Goal: Task Accomplishment & Management: Manage account settings

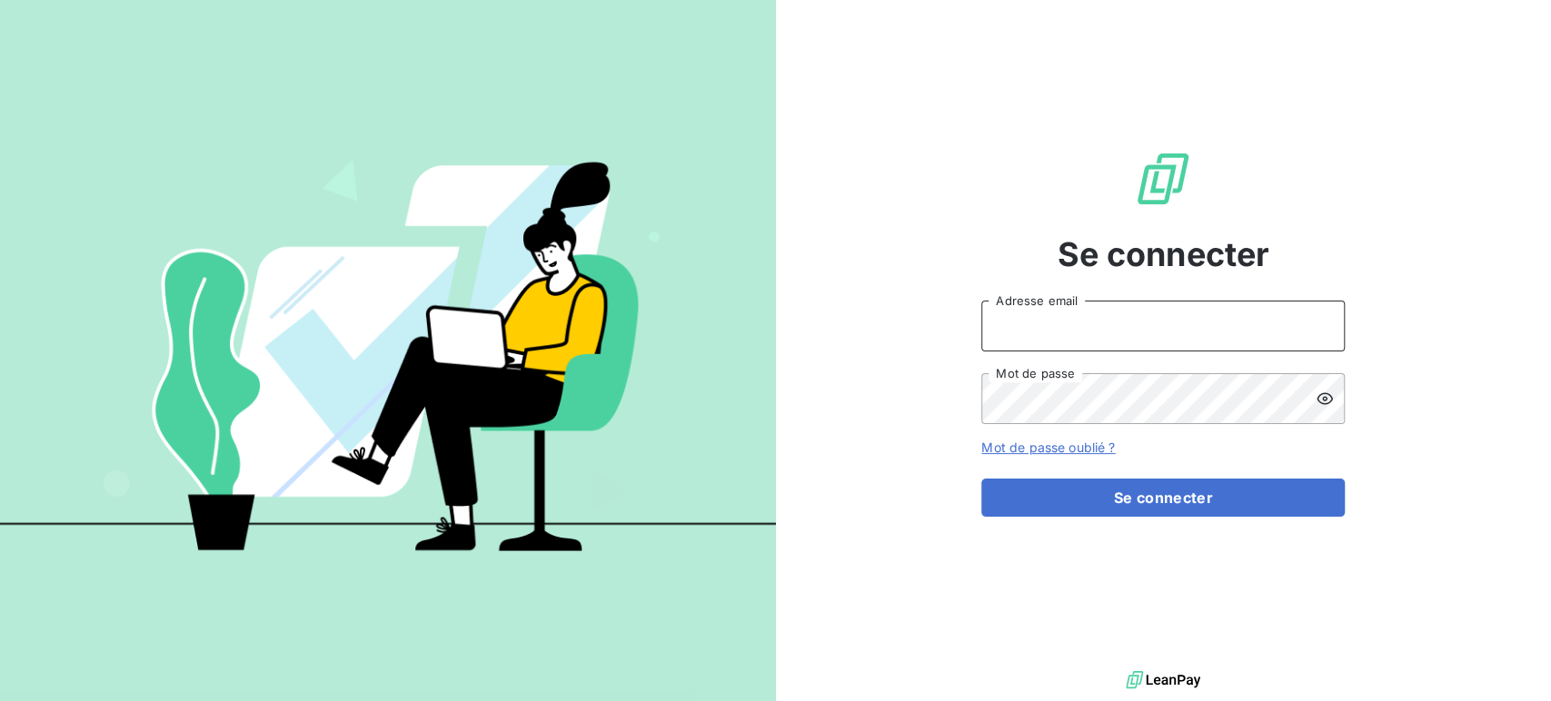
click at [1104, 315] on input "Adresse email" at bounding box center [1162, 326] width 363 height 51
type input "[PERSON_NAME][EMAIL_ADDRESS][DOMAIN_NAME]"
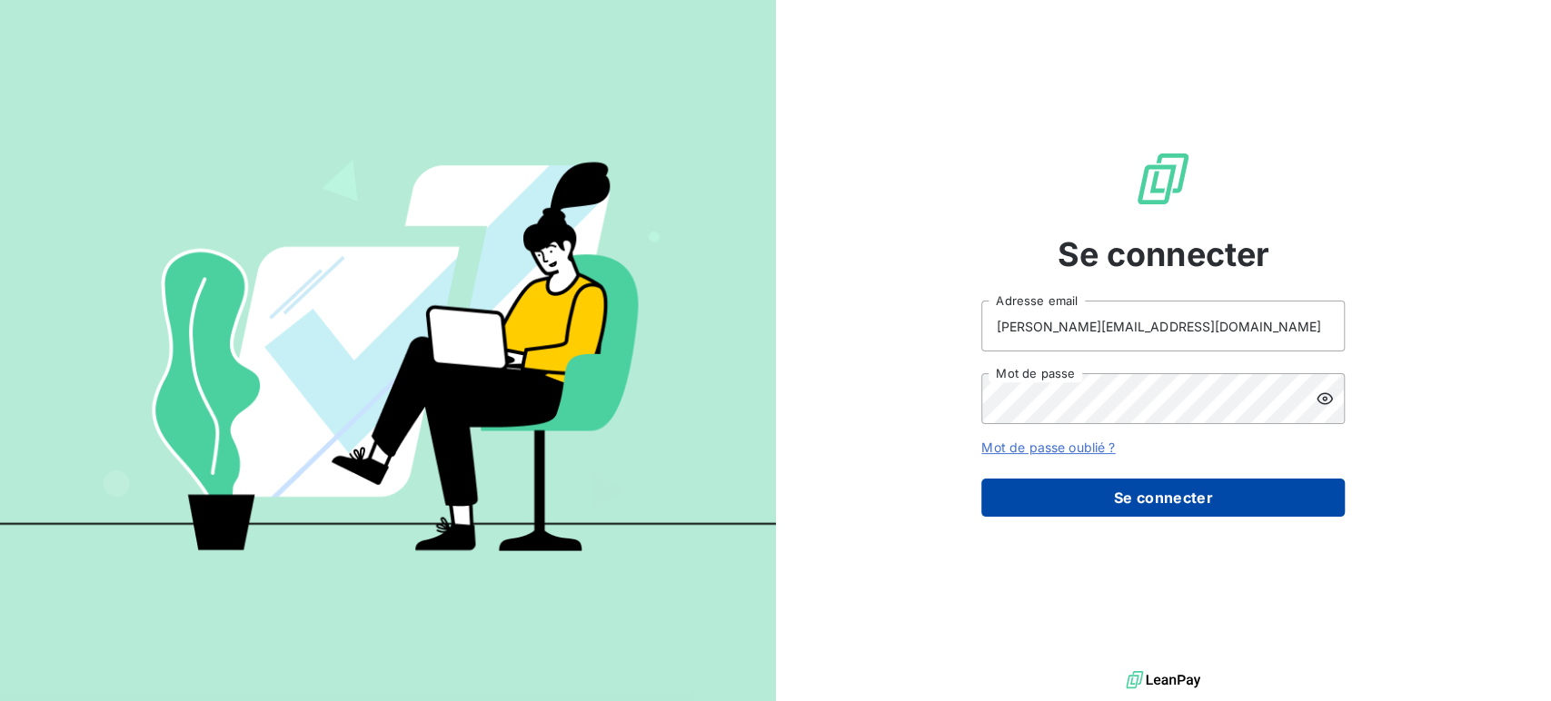
click at [1192, 485] on button "Se connecter" at bounding box center [1162, 498] width 363 height 38
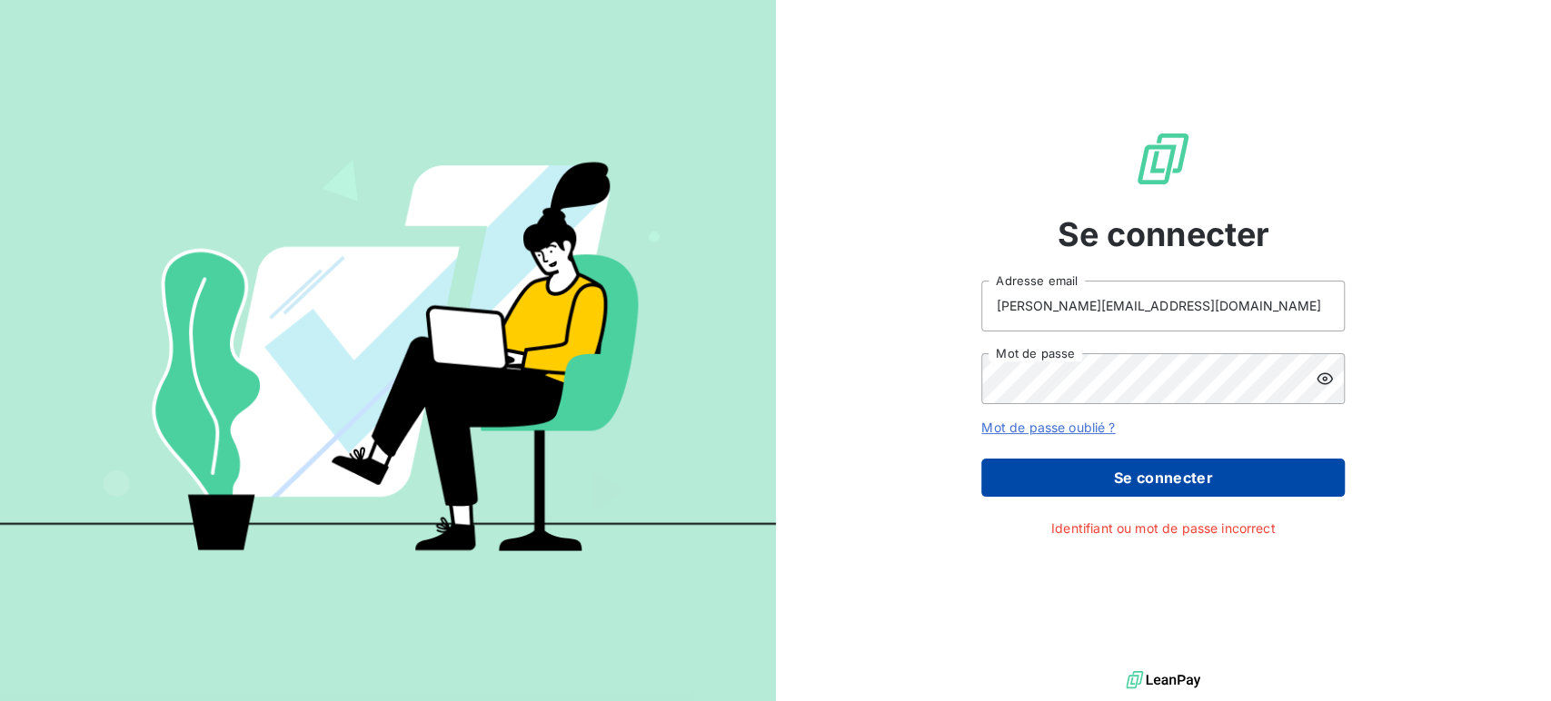
click at [1148, 462] on button "Se connecter" at bounding box center [1162, 478] width 363 height 38
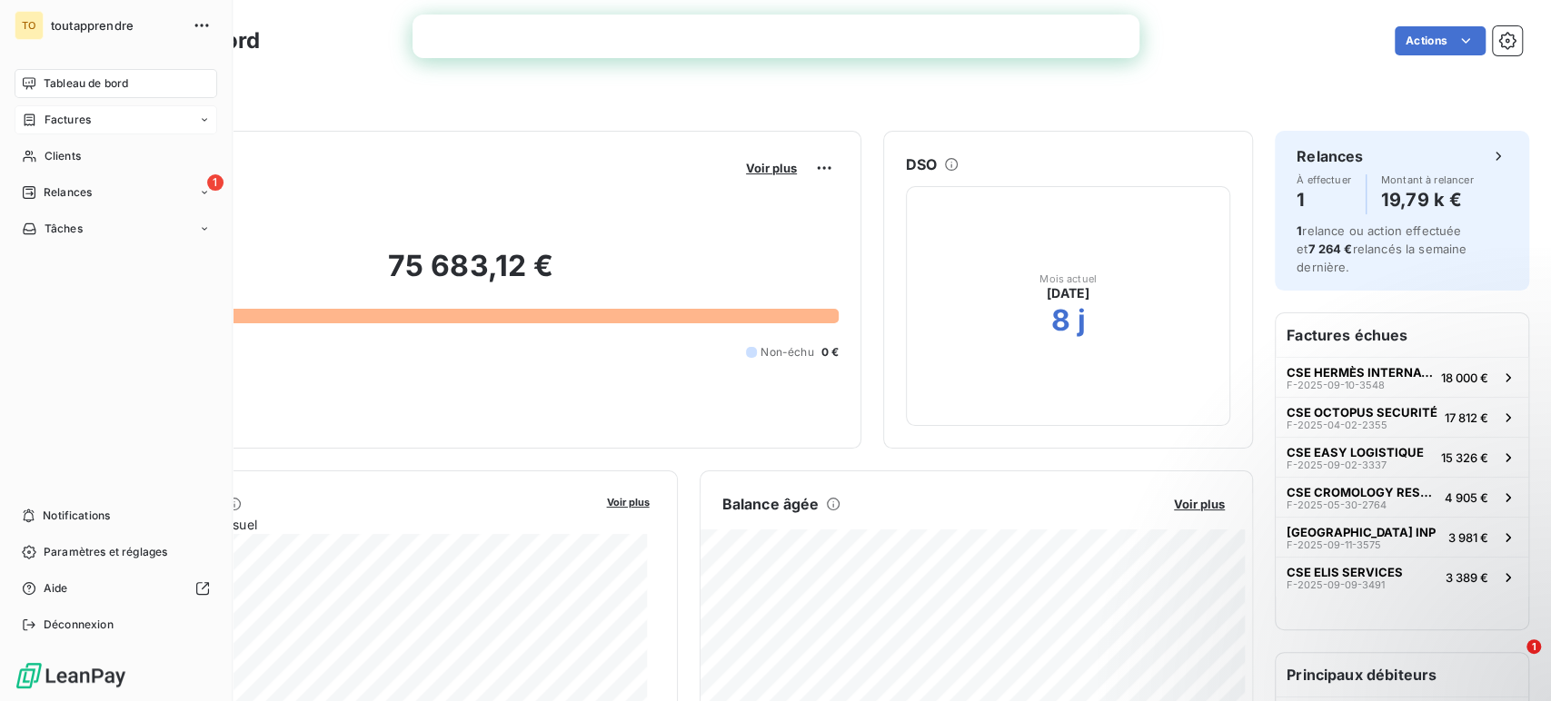
click at [86, 123] on span "Factures" at bounding box center [68, 120] width 46 height 16
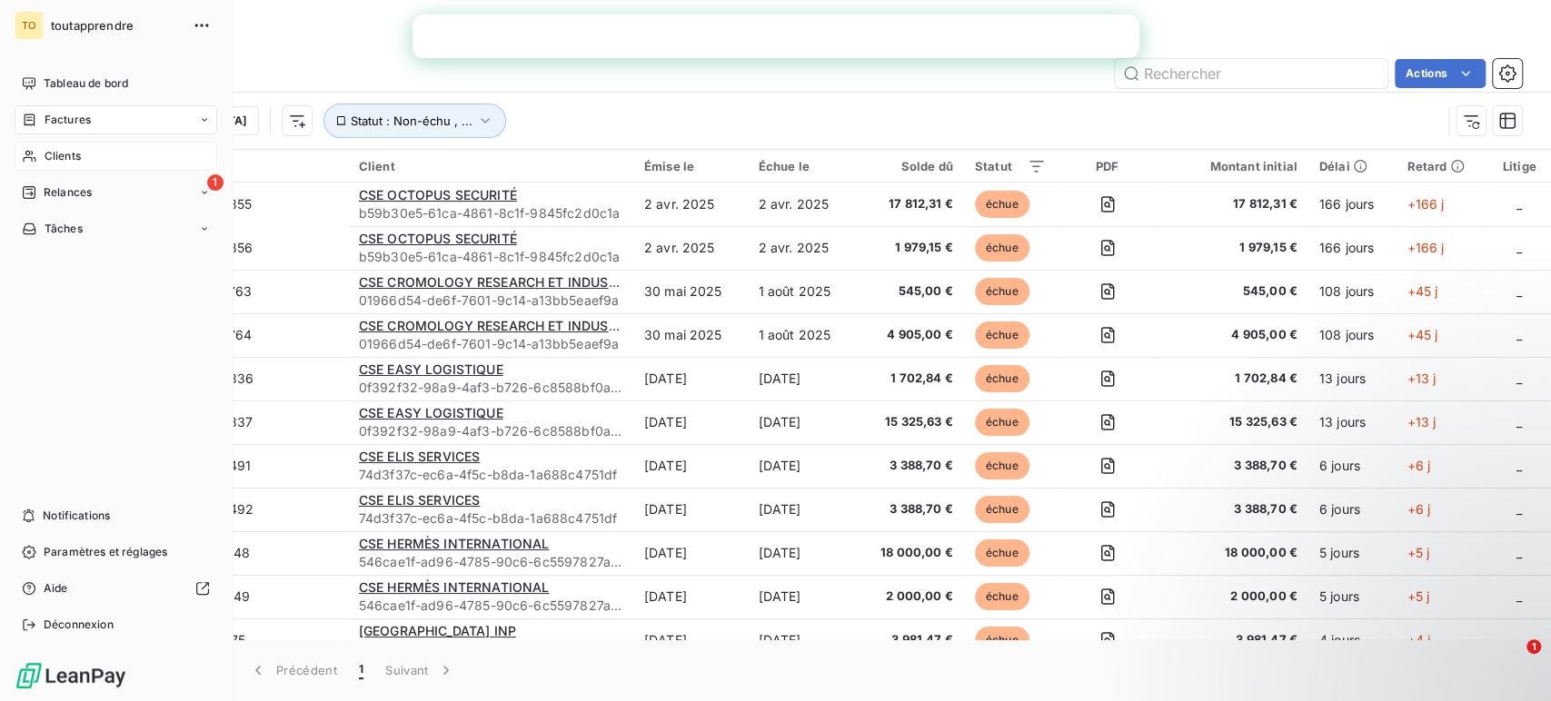
click at [101, 170] on div "Clients" at bounding box center [116, 156] width 203 height 29
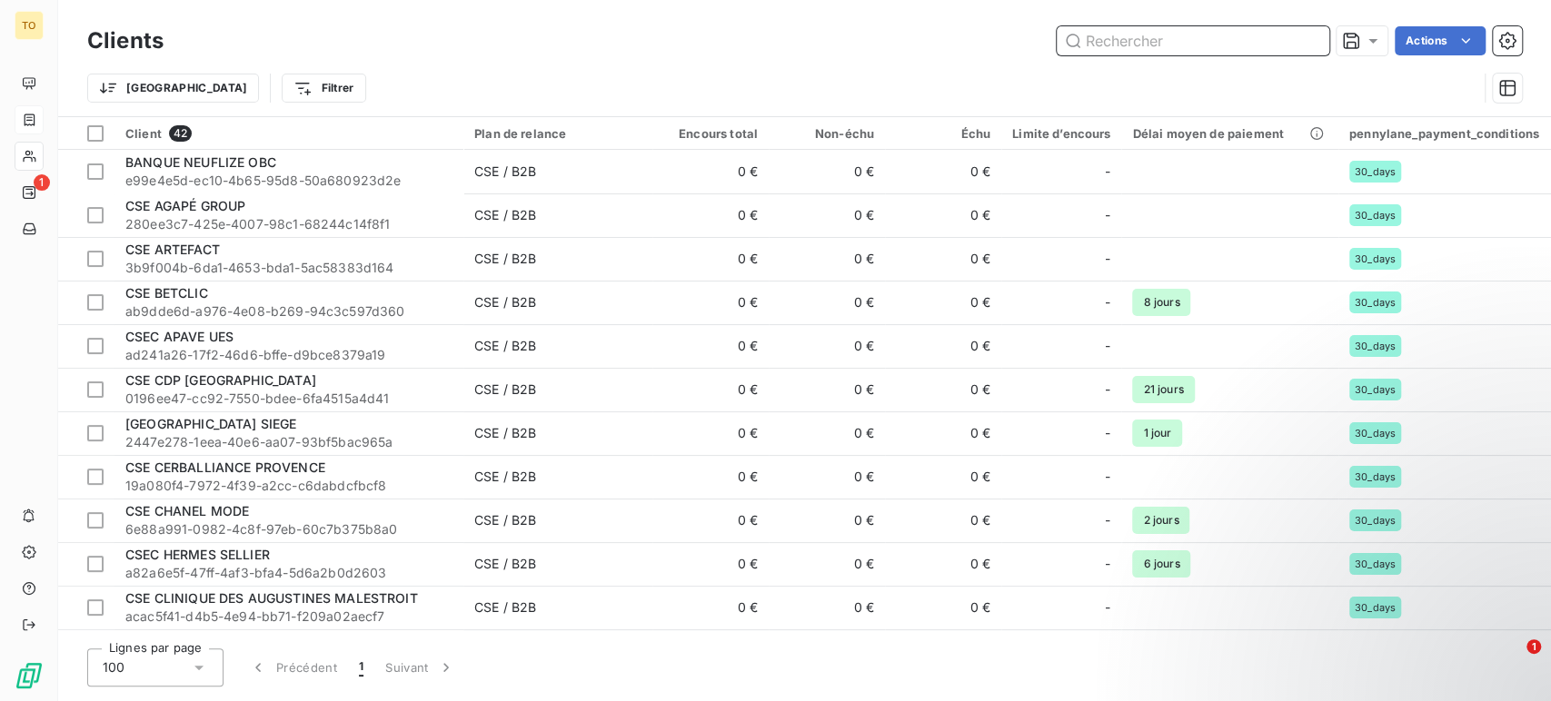
click at [1128, 40] on input "text" at bounding box center [1193, 40] width 273 height 29
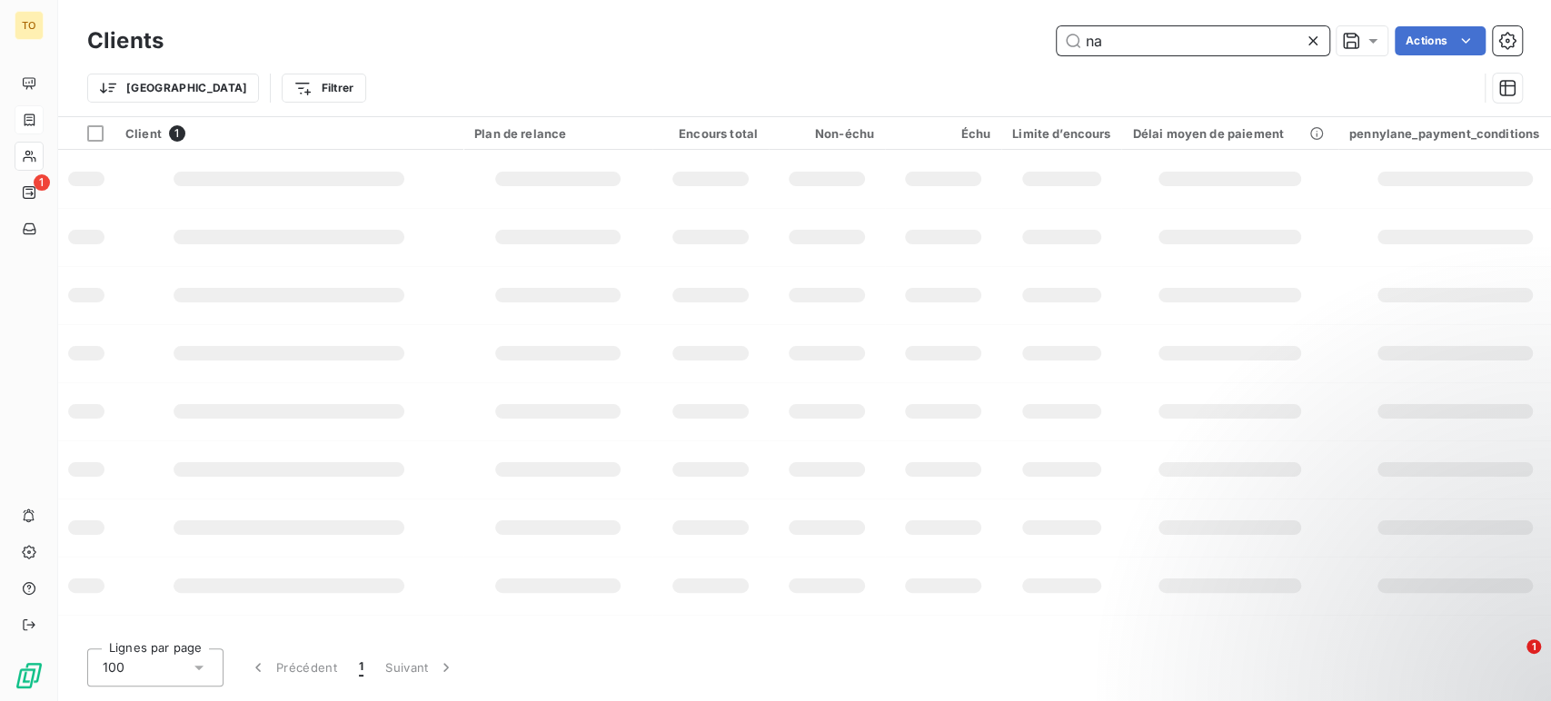
type input "n"
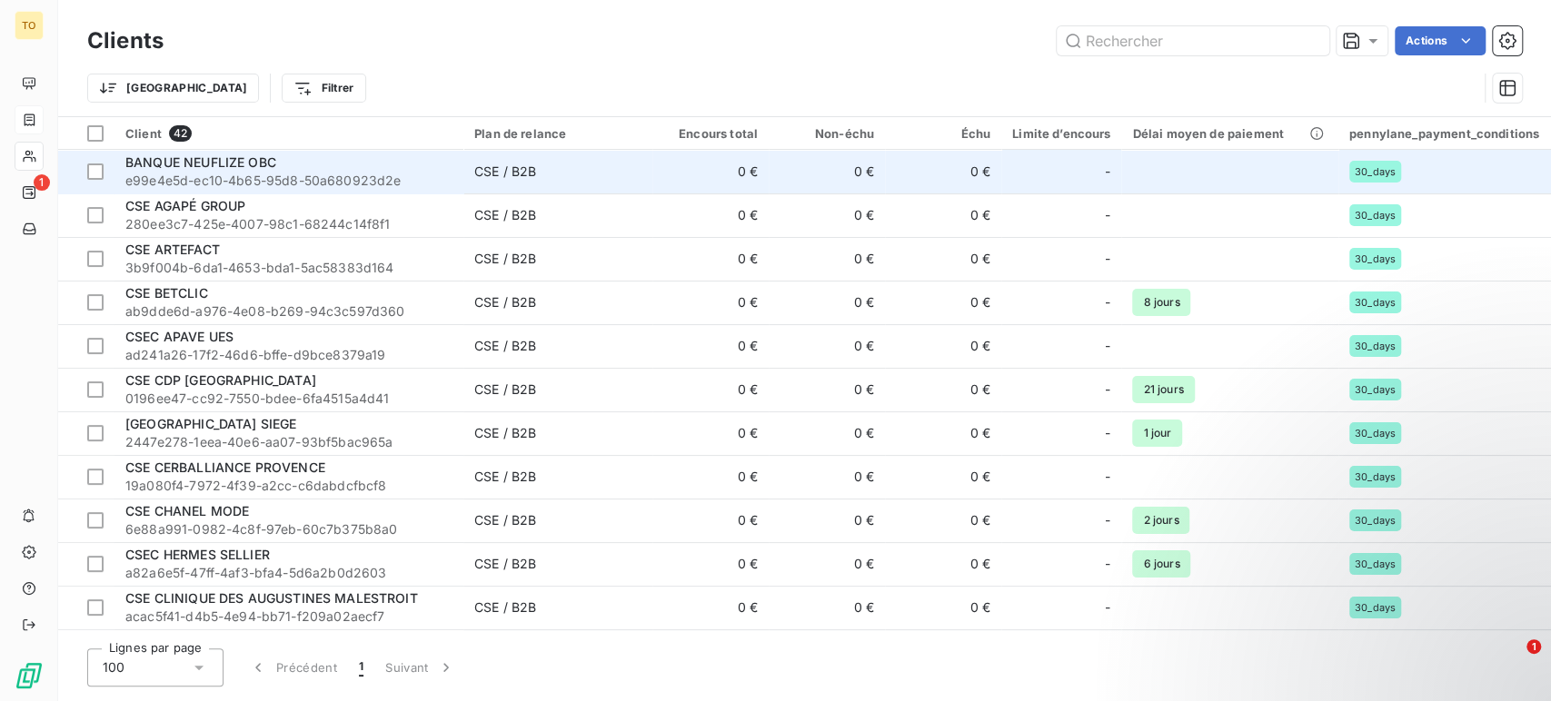
click at [289, 177] on span "e99e4e5d-ec10-4b65-95d8-50a680923d2e" at bounding box center [288, 181] width 327 height 18
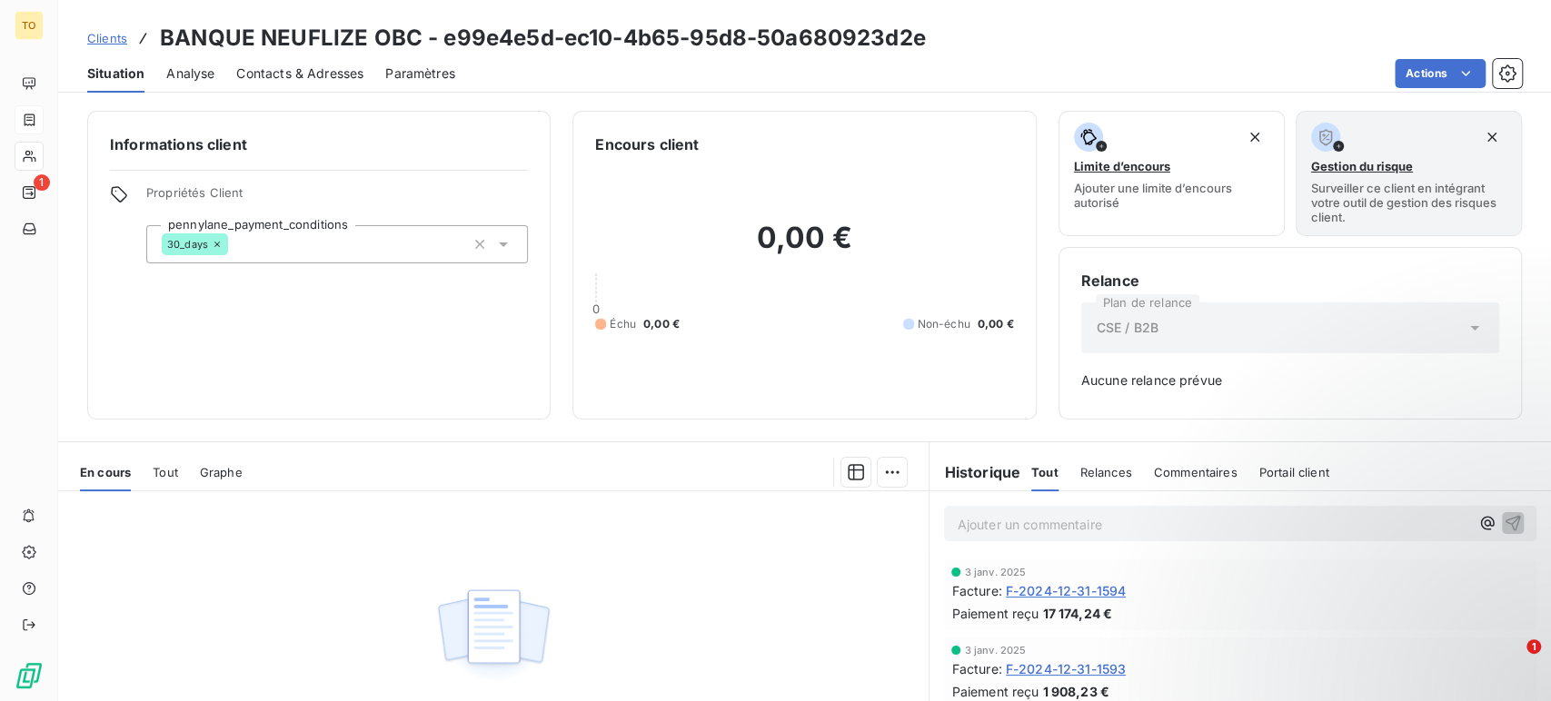
scroll to position [194, 0]
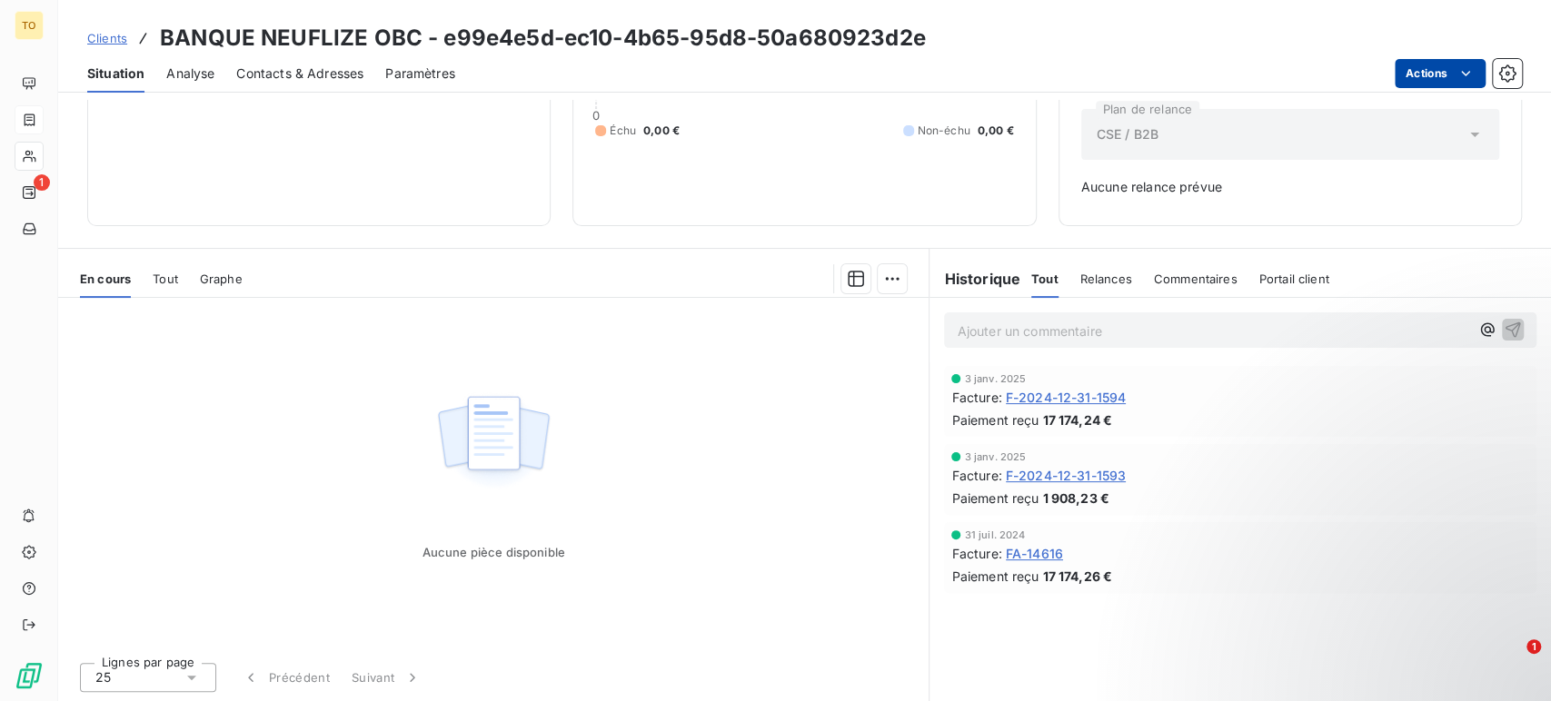
click at [1444, 75] on html "TO 1 Clients BANQUE NEUFLIZE OBC - e99e4e5d-ec10-4b65-95d8-50a680923d2e Situati…" at bounding box center [775, 350] width 1551 height 701
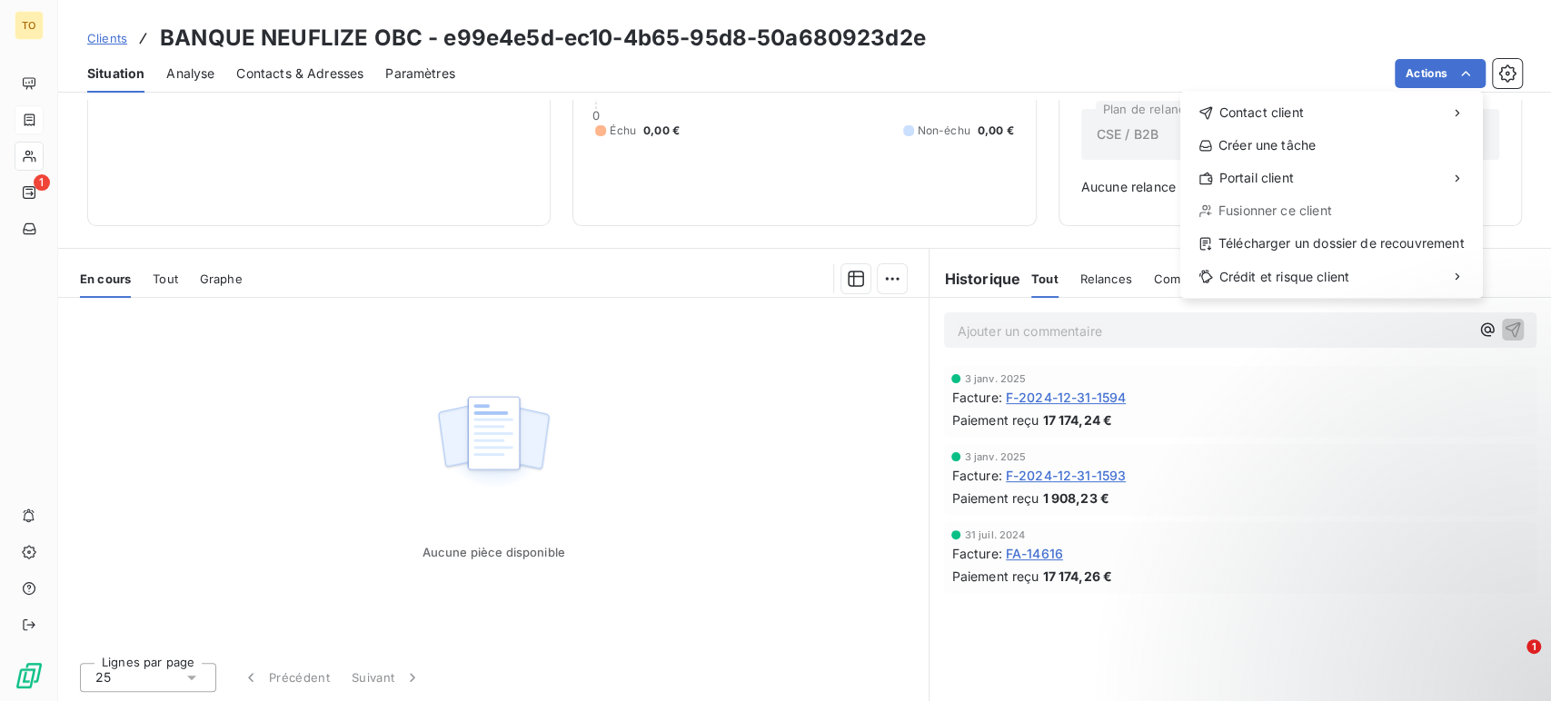
click at [110, 38] on html "TO 1 Clients BANQUE NEUFLIZE OBC - e99e4e5d-ec10-4b65-95d8-50a680923d2e Situati…" at bounding box center [775, 350] width 1551 height 701
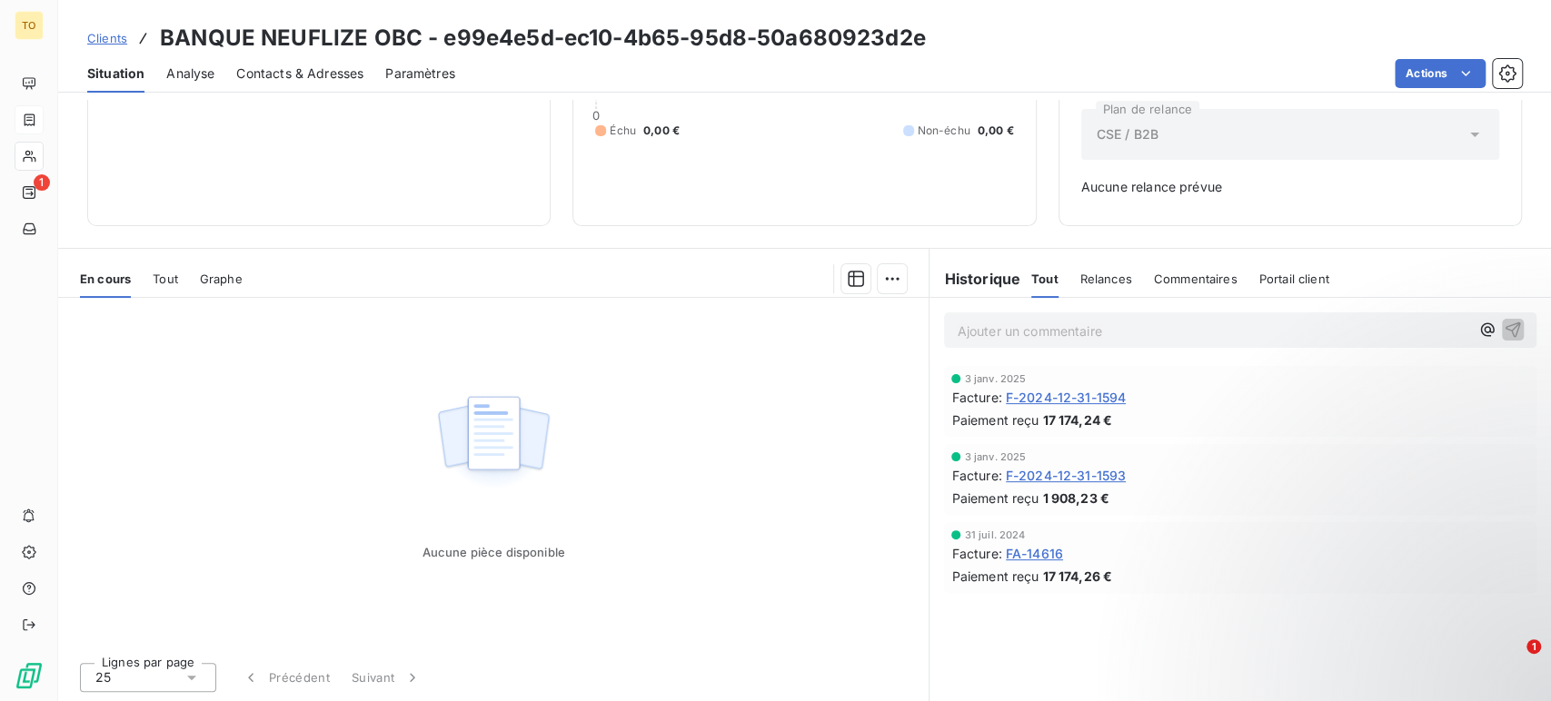
click at [110, 38] on span "Clients" at bounding box center [107, 38] width 40 height 15
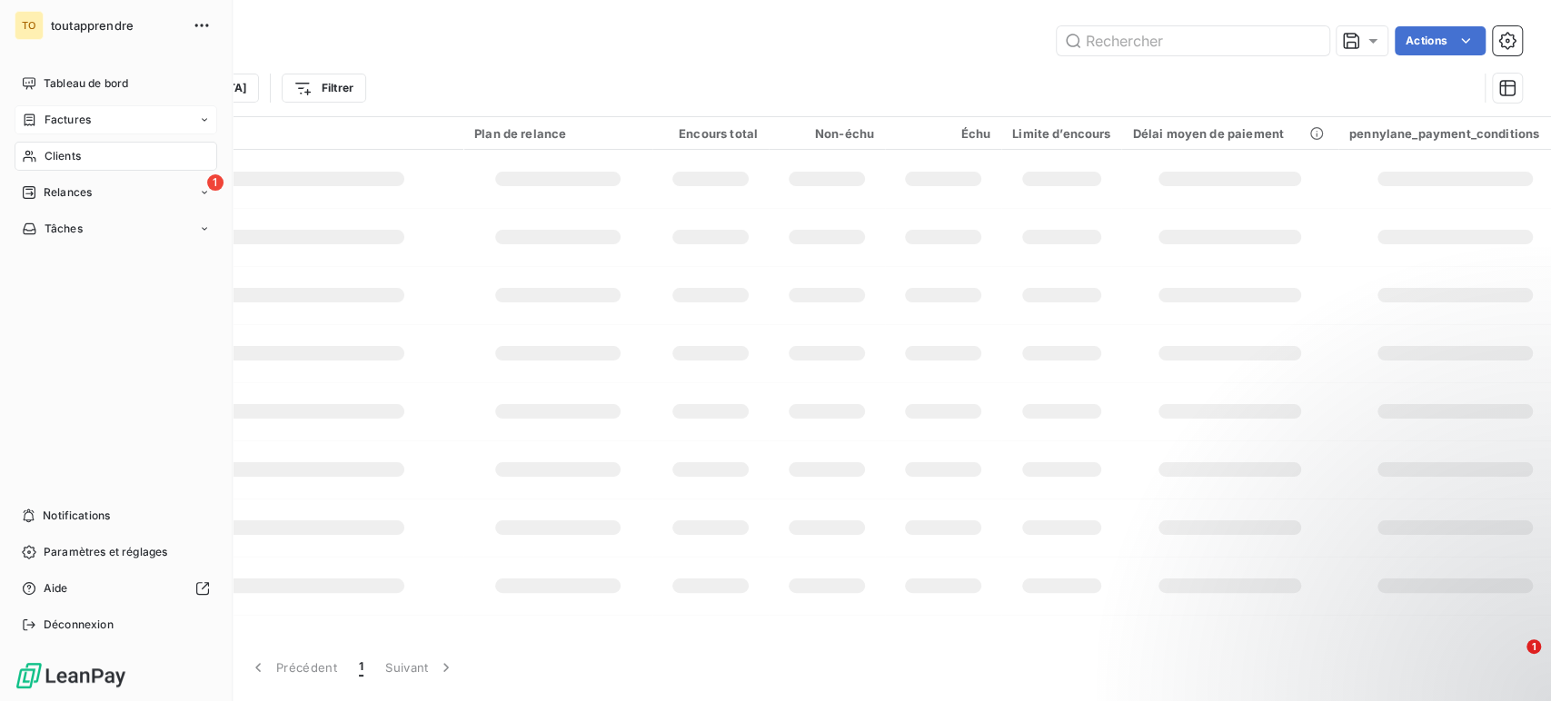
click at [30, 175] on nav "Tableau de bord Factures Clients 1 Relances Tâches" at bounding box center [116, 156] width 203 height 174
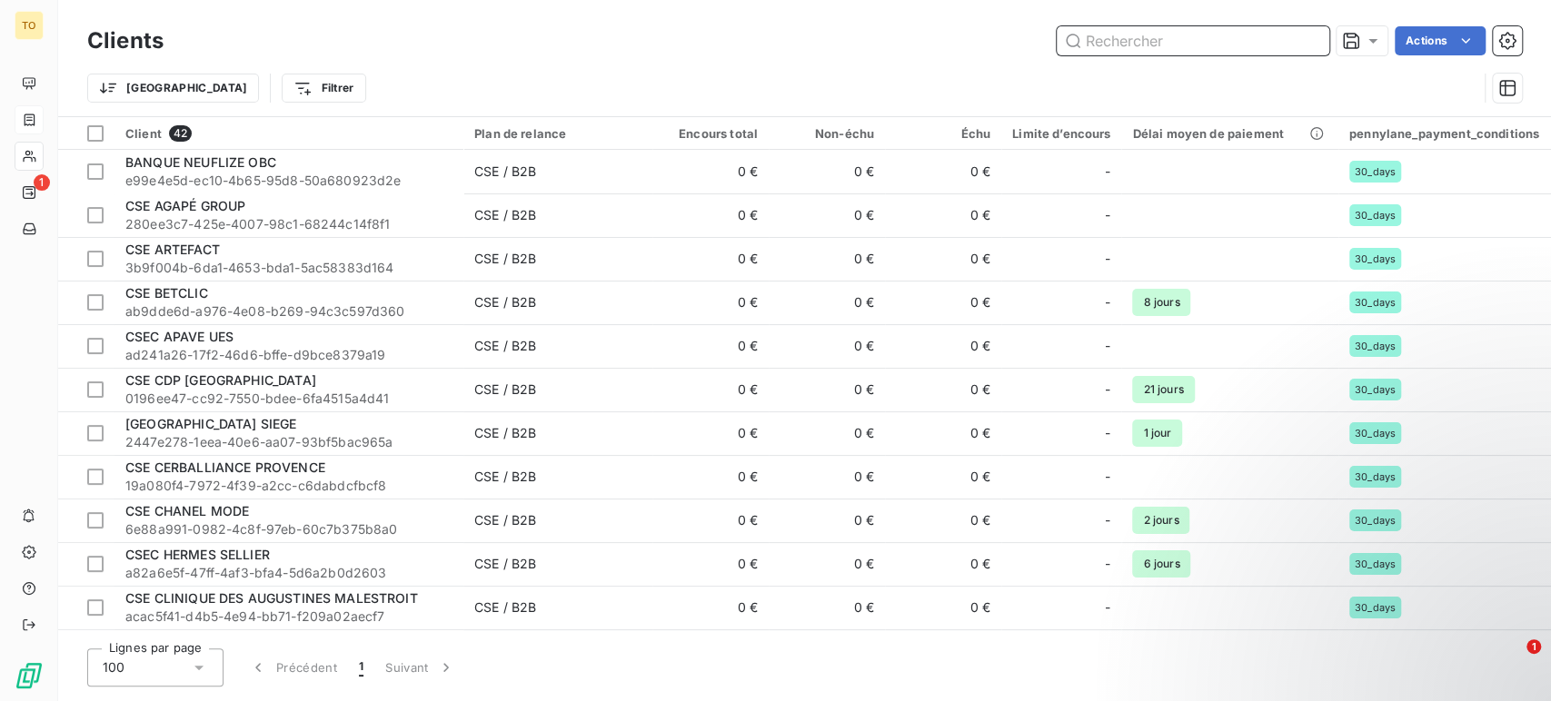
click at [1126, 50] on input "text" at bounding box center [1193, 40] width 273 height 29
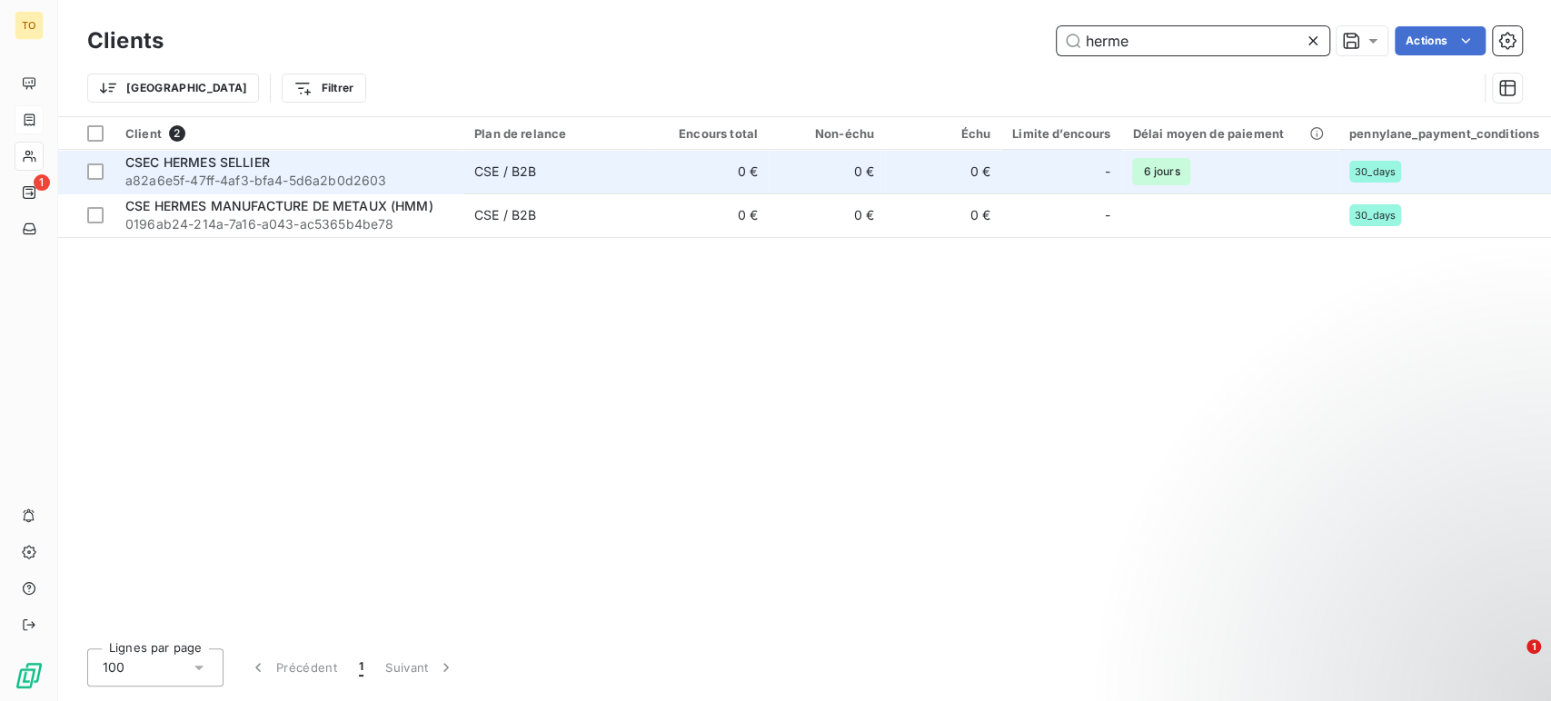
type input "herme"
click at [240, 173] on span "a82a6e5f-47ff-4af3-bfa4-5d6a2b0d2603" at bounding box center [288, 181] width 327 height 18
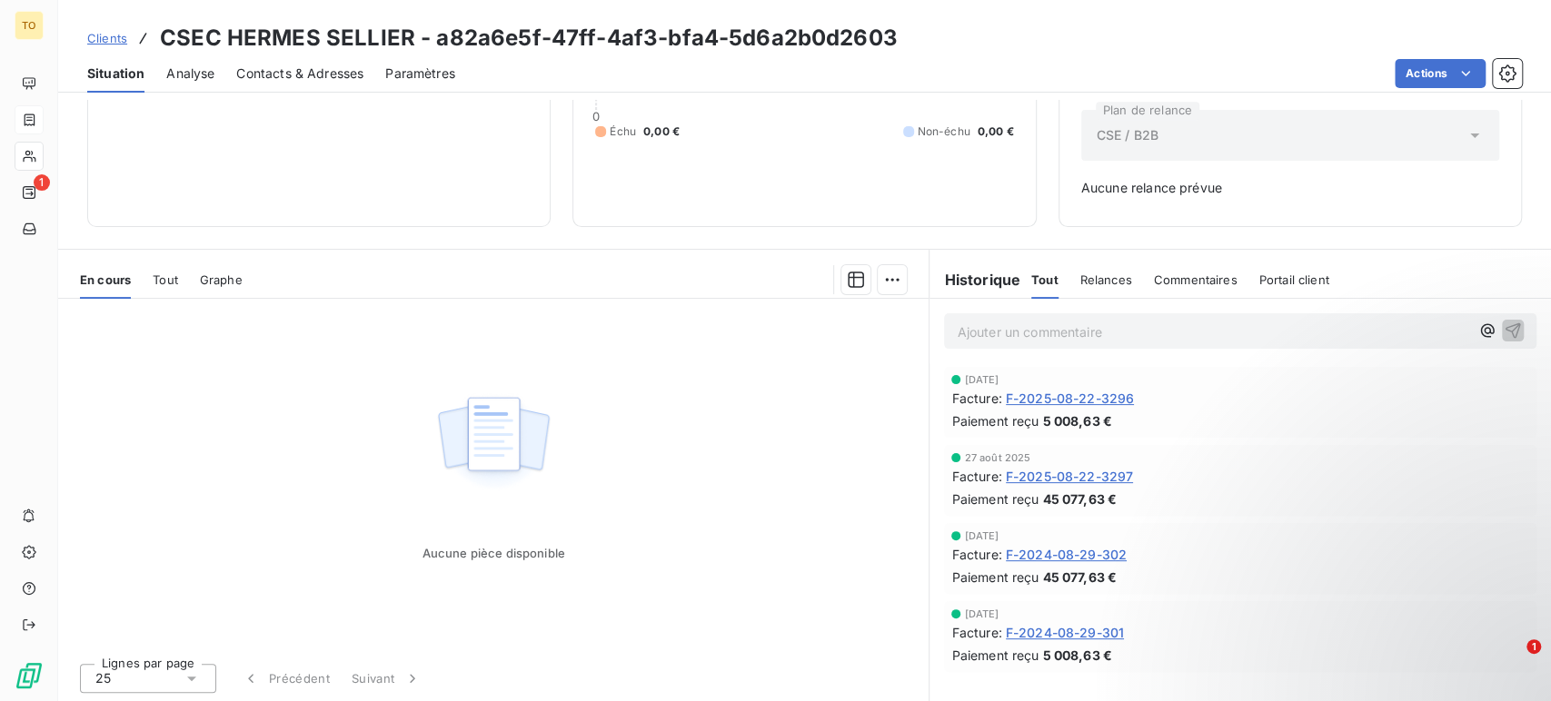
scroll to position [194, 0]
